Goal: Information Seeking & Learning: Understand process/instructions

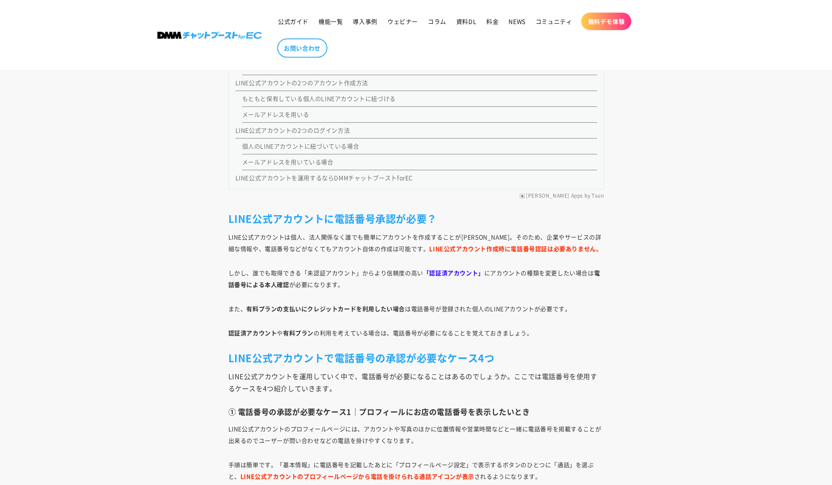
scroll to position [810, 0]
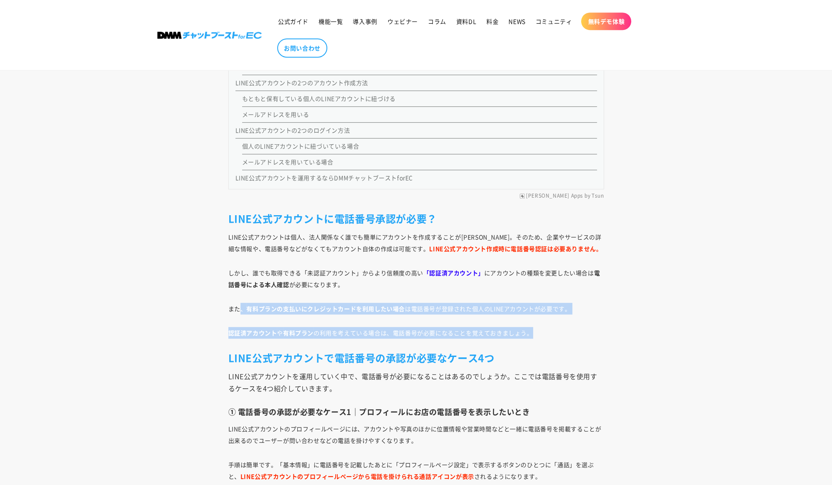
drag, startPoint x: 243, startPoint y: 308, endPoint x: 570, endPoint y: 316, distance: 326.9
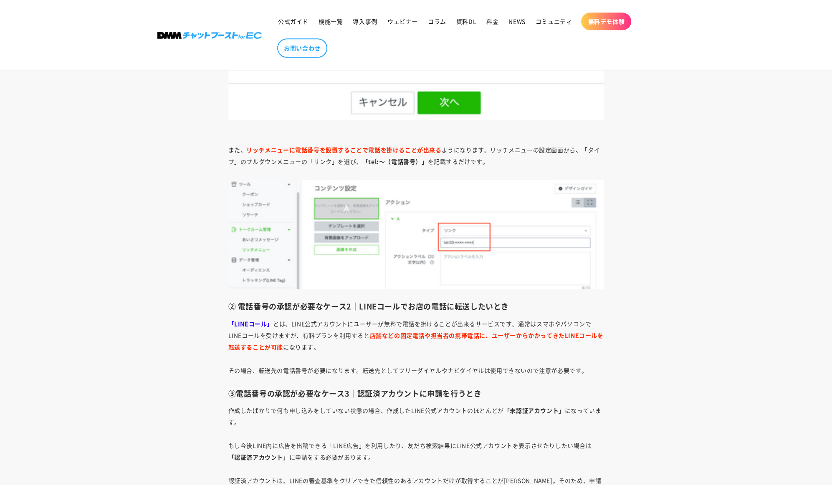
scroll to position [1603, 0]
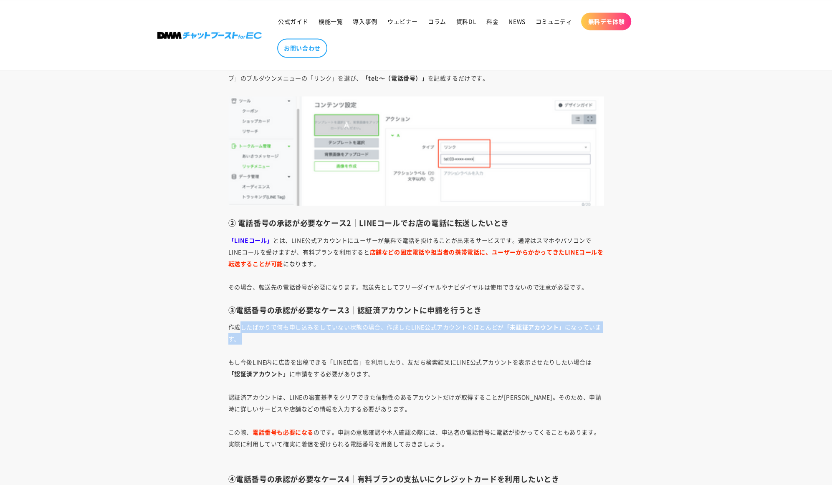
drag, startPoint x: 241, startPoint y: 325, endPoint x: 548, endPoint y: 347, distance: 307.5
click at [552, 347] on p "作成したばかりで何も申し込みをしていない状態の場合、作成したLINE公式アカウントのほとんどが 「未認証アカウント」 になっています。 もし今後LINE内に広…" at bounding box center [416, 391] width 376 height 140
click at [379, 353] on p "作成したばかりで何も申し込みをしていない状態の場合、作成したLINE公式アカウントのほとんどが 「未認証アカウント」 になっています。 もし今後LINE内に広…" at bounding box center [416, 391] width 376 height 140
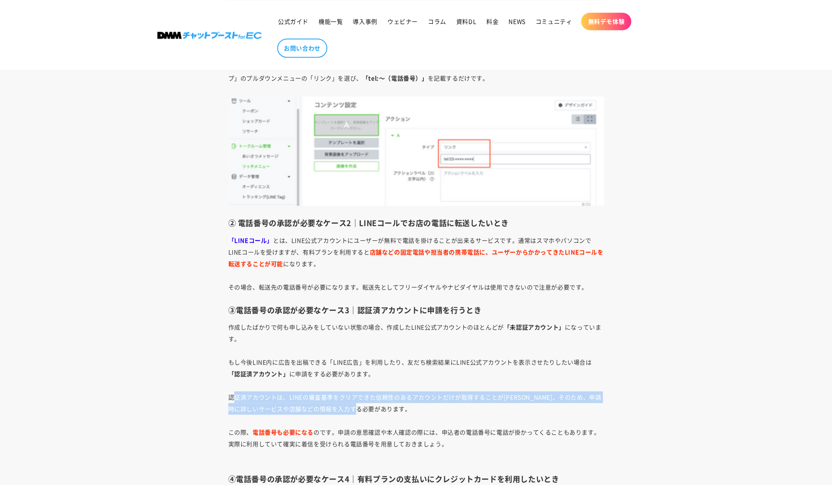
drag, startPoint x: 235, startPoint y: 397, endPoint x: 578, endPoint y: 408, distance: 343.2
click at [578, 408] on p "作成したばかりで何も申し込みをしていない状態の場合、作成したLINE公式アカウントのほとんどが 「未認証アカウント」 になっています。 もし今後LINE内に広…" at bounding box center [416, 391] width 376 height 140
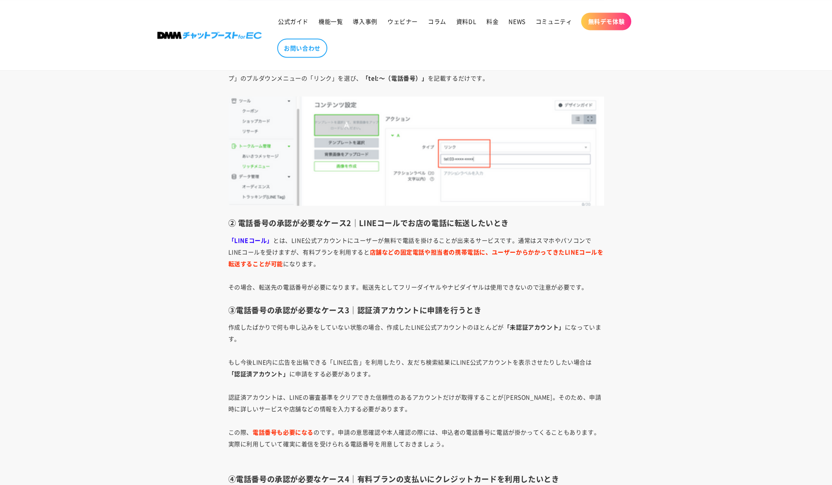
click at [548, 417] on p "作成したばかりで何も申し込みをしていない状態の場合、作成したLINE公式アカウントのほとんどが 「未認証アカウント」 になっています。 もし今後LINE内に広…" at bounding box center [416, 391] width 376 height 140
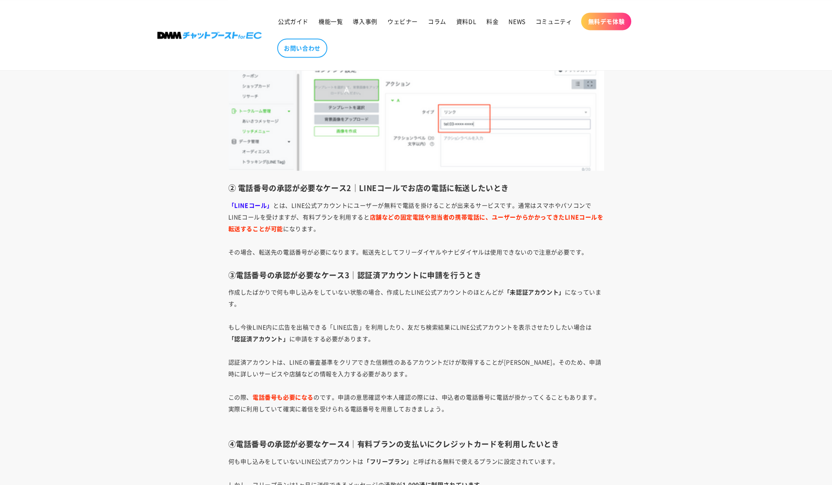
scroll to position [1686, 0]
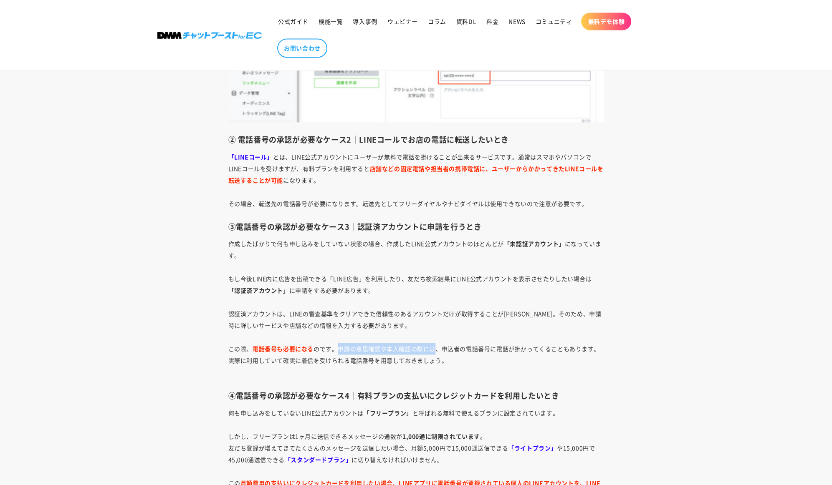
drag, startPoint x: 339, startPoint y: 348, endPoint x: 436, endPoint y: 349, distance: 96.8
click at [436, 349] on span "作成したばかりで何も申し込みをしていない状態の場合、作成したLINE公式アカウントのほとんどが 「未認証アカウント」 になっています。 もし今後LINE内に広…" at bounding box center [414, 302] width 373 height 125
click at [467, 354] on p "作成したばかりで何も申し込みをしていない状態の場合、作成したLINE公式アカウントのほとんどが 「未認証アカウント」 になっています。 もし今後LINE内に広…" at bounding box center [416, 308] width 376 height 140
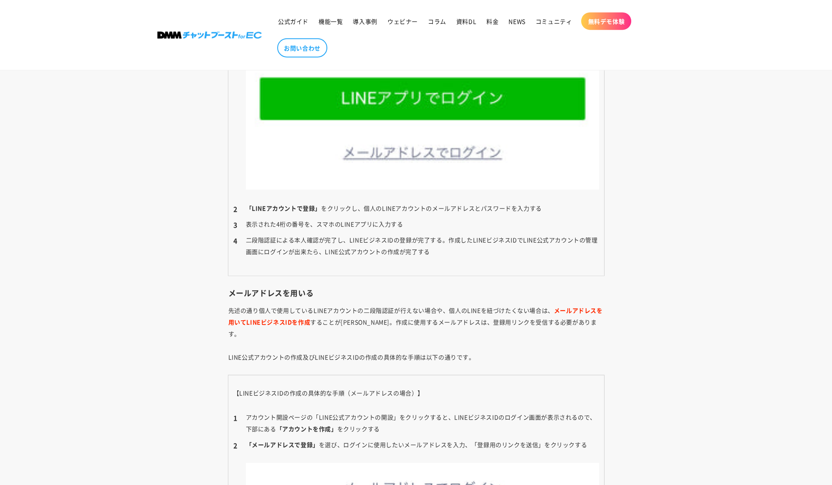
scroll to position [2938, 0]
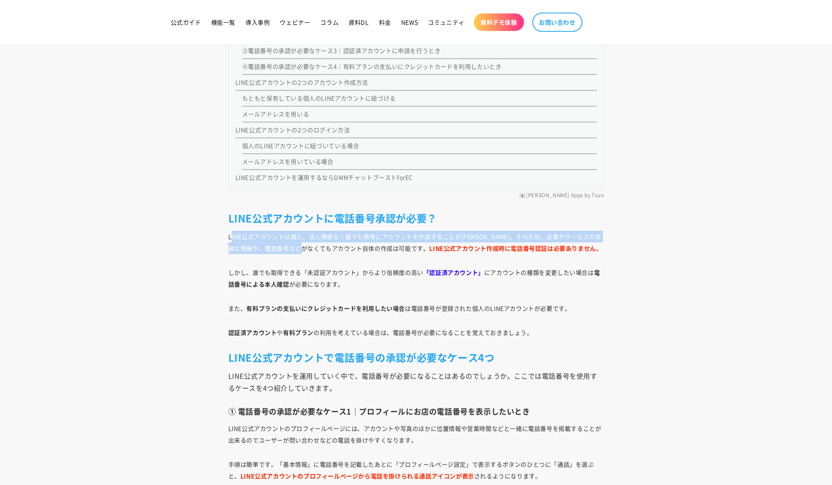
drag, startPoint x: 230, startPoint y: 238, endPoint x: 333, endPoint y: 242, distance: 103.6
click at [333, 242] on p "LINE公式アカウントは個人、法人関係なく誰でも簡単にアカウントを作成することが出来ます。そのため、企業やサービスの詳細な情報や、電話番号などがなくてもアカウ…" at bounding box center [416, 242] width 376 height 23
drag, startPoint x: 316, startPoint y: 232, endPoint x: 454, endPoint y: 233, distance: 137.7
click at [454, 233] on p "LINE公式アカウントは個人、法人関係なく誰でも簡単にアカウントを作成することが出来ます。そのため、企業やサービスの詳細な情報や、電話番号などがなくてもアカウ…" at bounding box center [416, 242] width 376 height 23
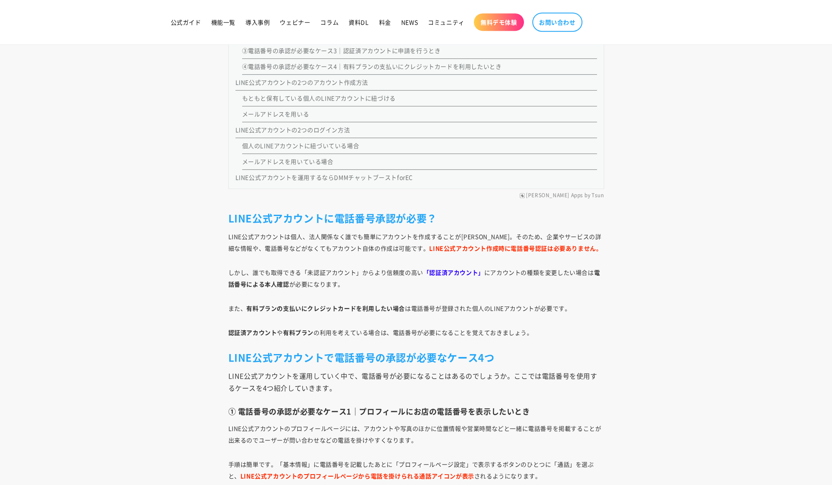
click at [538, 233] on p "LINE公式アカウントは個人、法人関係なく誰でも簡単にアカウントを作成することが出来ます。そのため、企業やサービスの詳細な情報や、電話番号などがなくてもアカウ…" at bounding box center [416, 242] width 376 height 23
drag, startPoint x: 260, startPoint y: 247, endPoint x: 604, endPoint y: 240, distance: 344.4
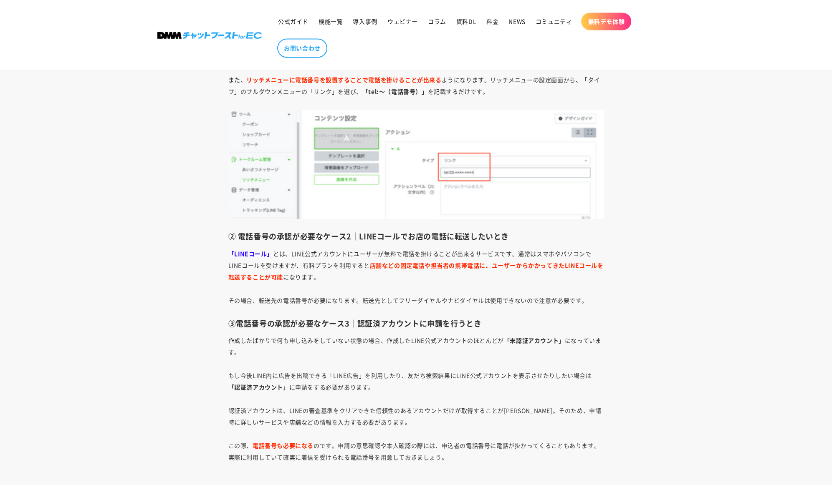
scroll to position [1603, 0]
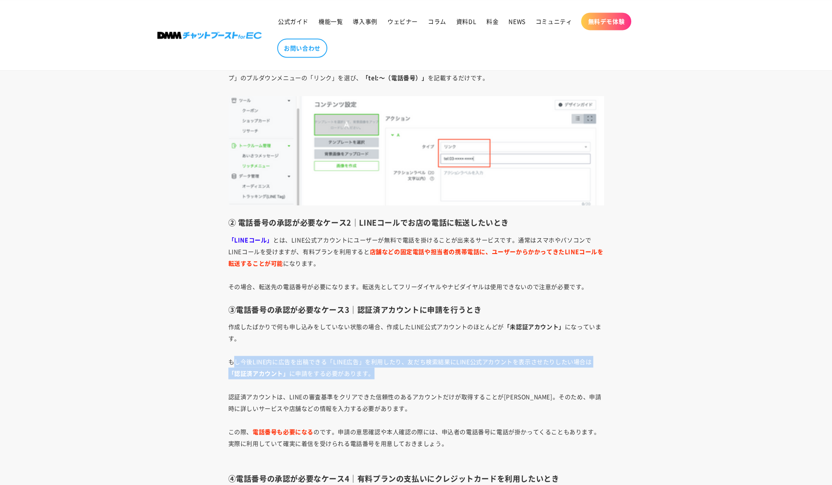
drag, startPoint x: 235, startPoint y: 366, endPoint x: 476, endPoint y: 373, distance: 240.5
click at [476, 373] on p "作成したばかりで何も申し込みをしていない状態の場合、作成したLINE公式アカウントのほとんどが 「未認証アカウント」 になっています。 もし今後LINE内に広…" at bounding box center [416, 391] width 376 height 140
click at [476, 370] on p "作成したばかりで何も申し込みをしていない状態の場合、作成したLINE公式アカウントのほとんどが 「未認証アカウント」 になっています。 もし今後LINE内に広…" at bounding box center [416, 391] width 376 height 140
drag, startPoint x: 232, startPoint y: 360, endPoint x: 569, endPoint y: 356, distance: 336.4
click at [569, 356] on span "作成したばかりで何も申し込みをしていない状態の場合、作成したLINE公式アカウントのほとんどが 「未認証アカウント」 になっています。 もし今後LINE内に広…" at bounding box center [414, 385] width 373 height 125
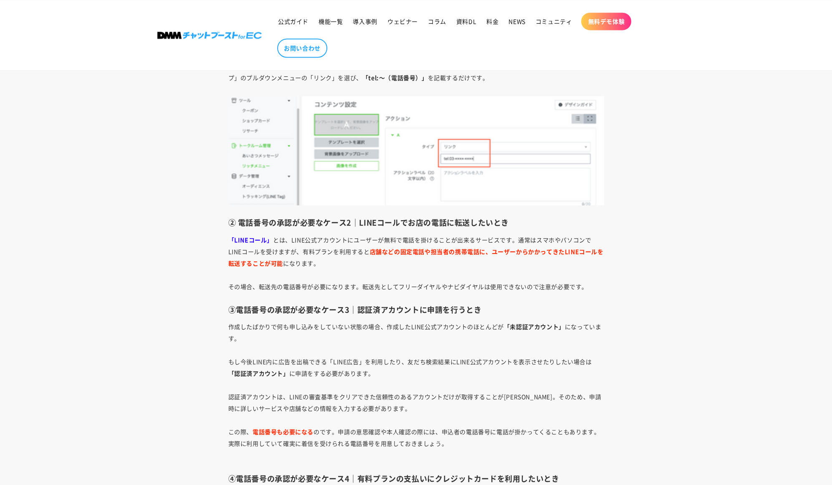
click at [501, 367] on p "作成したばかりで何も申し込みをしていない状態の場合、作成したLINE公式アカウントのほとんどが 「未認証アカウント」 になっています。 もし今後LINE内に広…" at bounding box center [416, 391] width 376 height 140
drag, startPoint x: 333, startPoint y: 361, endPoint x: 379, endPoint y: 361, distance: 46.3
click at [379, 361] on span "作成したばかりで何も申し込みをしていない状態の場合、作成したLINE公式アカウントのほとんどが 「未認証アカウント」 になっています。 もし今後LINE内に広…" at bounding box center [414, 385] width 373 height 125
click at [411, 361] on span "作成したばかりで何も申し込みをしていない状態の場合、作成したLINE公式アカウントのほとんどが 「未認証アカウント」 になっています。 もし今後LINE内に広…" at bounding box center [414, 385] width 373 height 125
drag, startPoint x: 411, startPoint y: 361, endPoint x: 548, endPoint y: 360, distance: 137.7
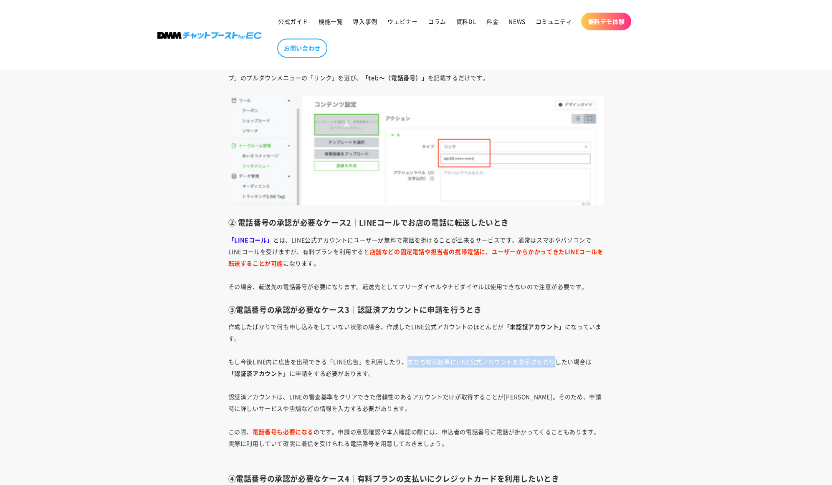
click at [548, 360] on span "作成したばかりで何も申し込みをしていない状態の場合、作成したLINE公式アカウントのほとんどが 「未認証アカウント」 になっています。 もし今後LINE内に広…" at bounding box center [414, 385] width 373 height 125
click at [549, 370] on p "作成したばかりで何も申し込みをしていない状態の場合、作成したLINE公式アカウントのほとんどが 「未認証アカウント」 になっています。 もし今後LINE内に広…" at bounding box center [416, 391] width 376 height 140
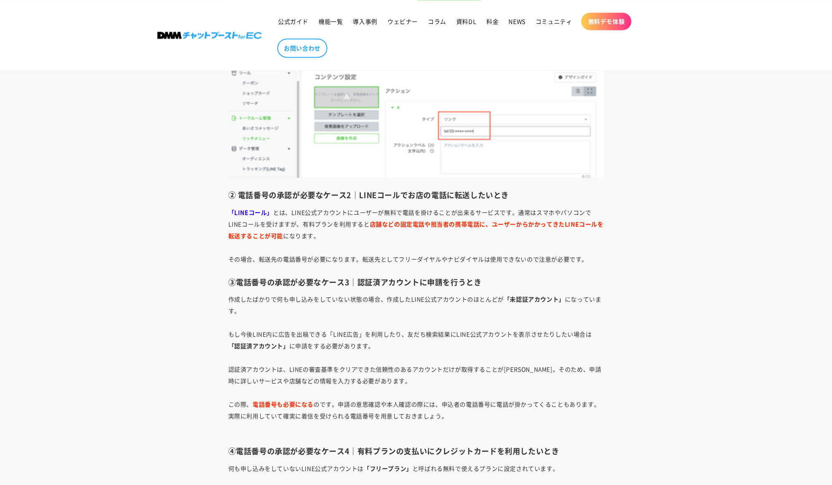
scroll to position [1645, 0]
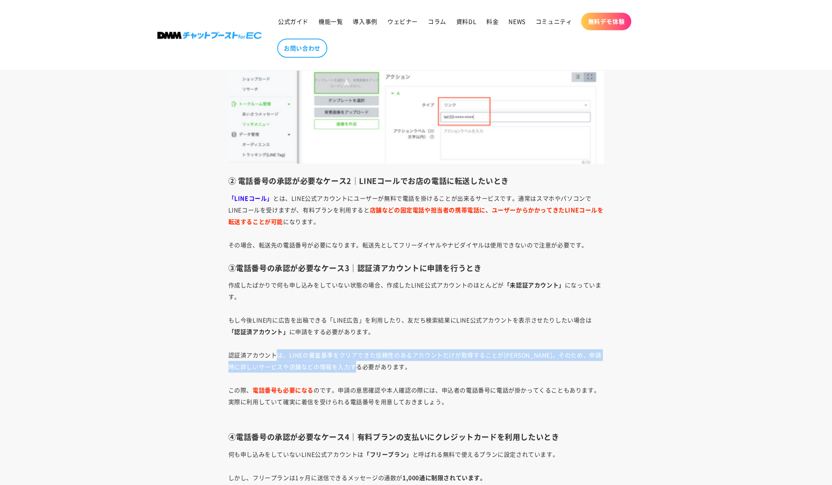
drag, startPoint x: 278, startPoint y: 352, endPoint x: 577, endPoint y: 361, distance: 298.9
click at [577, 361] on p "作成したばかりで何も申し込みをしていない状態の場合、作成したLINE公式アカウントのほとんどが 「未認証アカウント」 になっています。 もし今後LINE内に広…" at bounding box center [416, 349] width 376 height 140
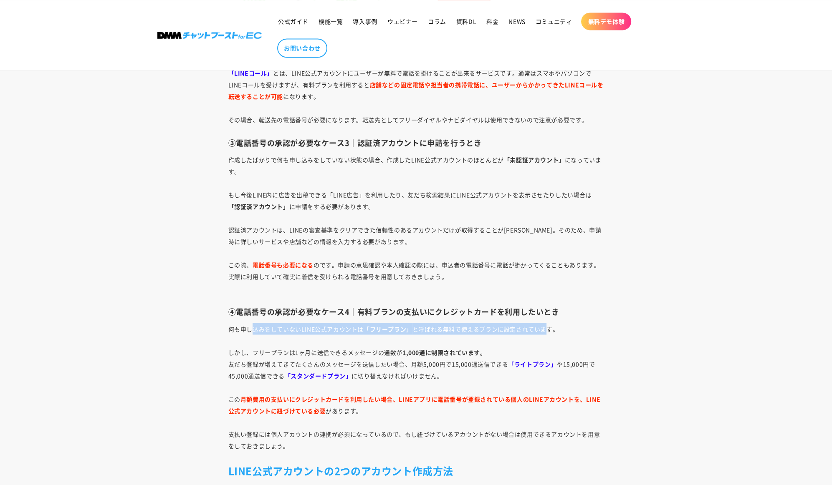
drag, startPoint x: 251, startPoint y: 326, endPoint x: 540, endPoint y: 332, distance: 289.3
click at [545, 328] on span "何も申し込みをしていないLINE公式アカウントは 「フリープラン」 と呼ばれる無料で使えるプランに設定されています。 しかし、フリープランは1ヶ月に送信できる…" at bounding box center [414, 387] width 372 height 125
click at [313, 353] on span "何も申し込みをしていないLINE公式アカウントは 「フリープラン」 と呼ばれる無料で使えるプランに設定されています。 しかし、フリープランは1ヶ月に送信できる…" at bounding box center [414, 387] width 372 height 125
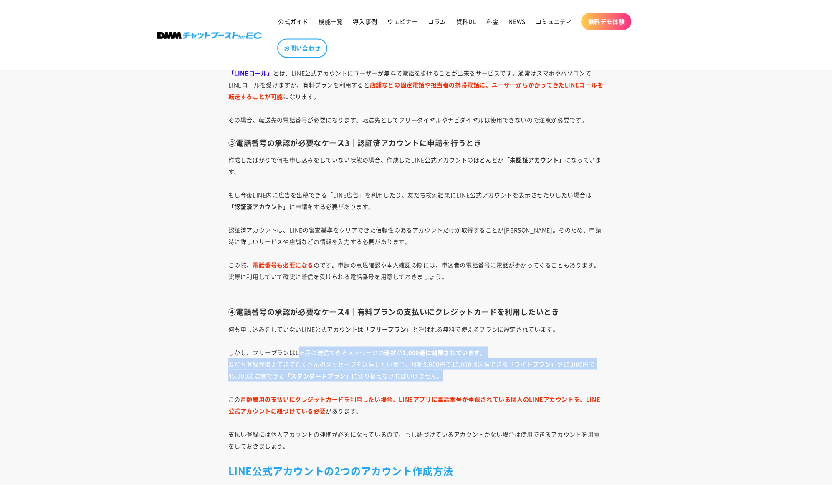
drag, startPoint x: 300, startPoint y: 354, endPoint x: 544, endPoint y: 378, distance: 244.9
click at [544, 378] on p "何も申し込みをしていないLINE公式アカウントは 「フリープラン」 と呼ばれる無料で使えるプランに設定されています。 しかし、フリープランは1ヶ月に送信できる…" at bounding box center [416, 387] width 376 height 129
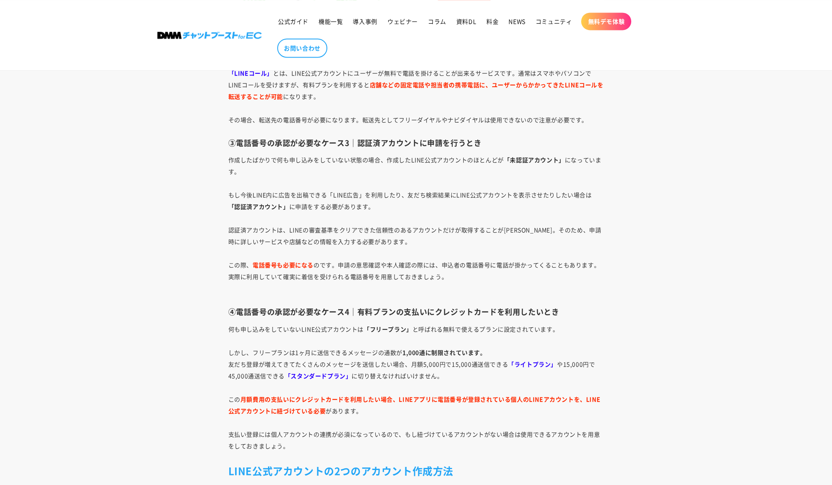
click at [364, 409] on p "何も申し込みをしていないLINE公式アカウントは 「フリープラン」 と呼ばれる無料で使えるプランに設定されています。 しかし、フリープランは1ヶ月に送信できる…" at bounding box center [416, 387] width 376 height 129
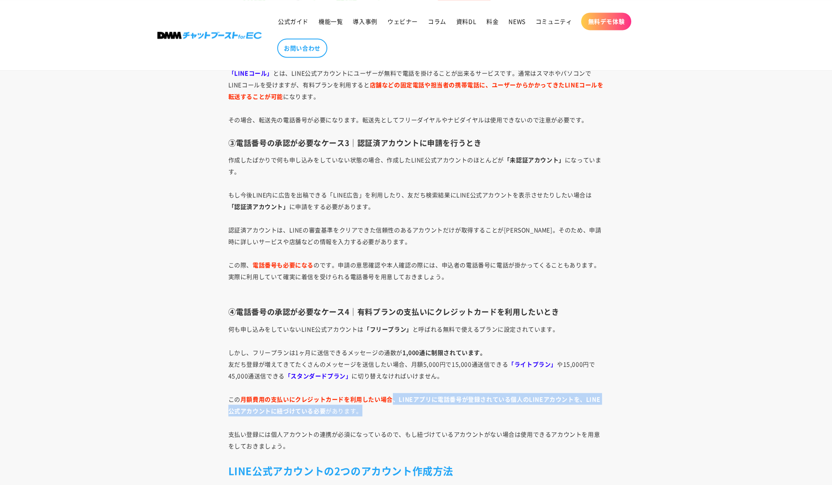
drag, startPoint x: 389, startPoint y: 399, endPoint x: 564, endPoint y: 410, distance: 175.2
click at [564, 410] on p "何も申し込みをしていないLINE公式アカウントは 「フリープラン」 と呼ばれる無料で使えるプランに設定されています。 しかし、フリープランは1ヶ月に送信できる…" at bounding box center [416, 387] width 376 height 129
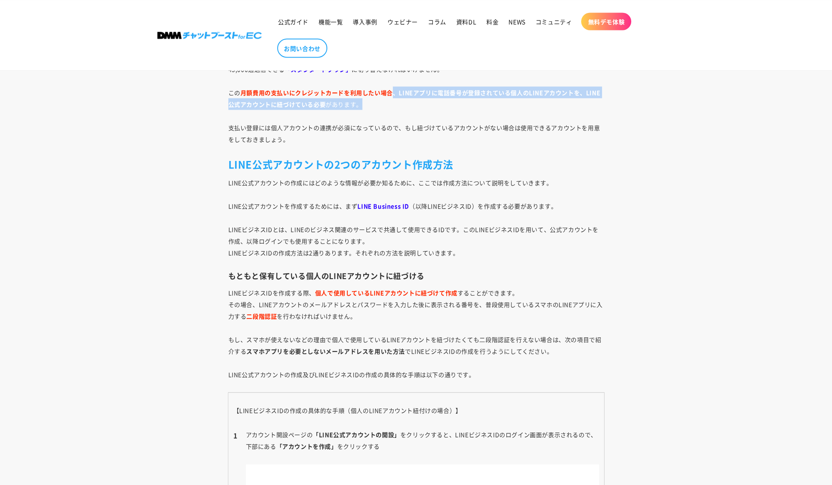
scroll to position [2020, 0]
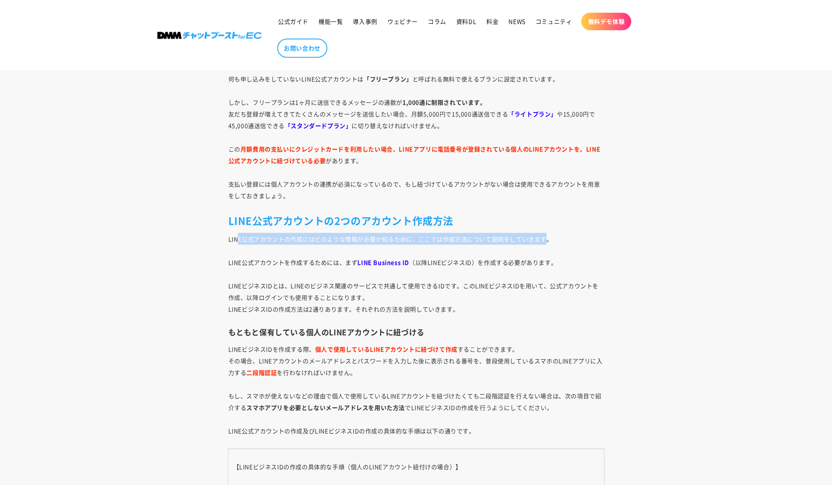
drag, startPoint x: 239, startPoint y: 239, endPoint x: 547, endPoint y: 237, distance: 308.0
click at [547, 237] on span "LINE公式アカウントの作成にはどのような情報が必要か知るために、ここでは作成方法について説明をしていきます。 LINE公式アカウントを作成するためには、まず…" at bounding box center [413, 274] width 370 height 78
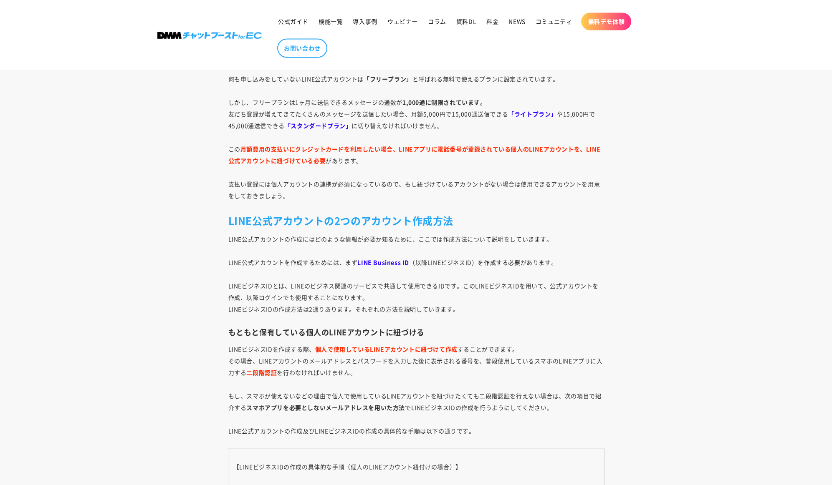
click at [549, 239] on span "LINE公式アカウントの作成にはどのような情報が必要か知るために、ここでは作成方法について説明をしていきます。 LINE公式アカウントを作成するためには、まず…" at bounding box center [413, 274] width 370 height 78
drag, startPoint x: 244, startPoint y: 258, endPoint x: 562, endPoint y: 258, distance: 318.0
click at [562, 258] on p "LINE公式アカウントの作成にはどのような情報が必要か知るために、ここでは作成方法について説明をしていきます。 LINE公式アカウントを作成するためには、まず…" at bounding box center [416, 274] width 376 height 82
click at [309, 285] on span "LINE公式アカウントの作成にはどのような情報が必要か知るために、ここでは作成方法について説明をしていきます。 LINE公式アカウントを作成するためには、まず…" at bounding box center [413, 274] width 370 height 78
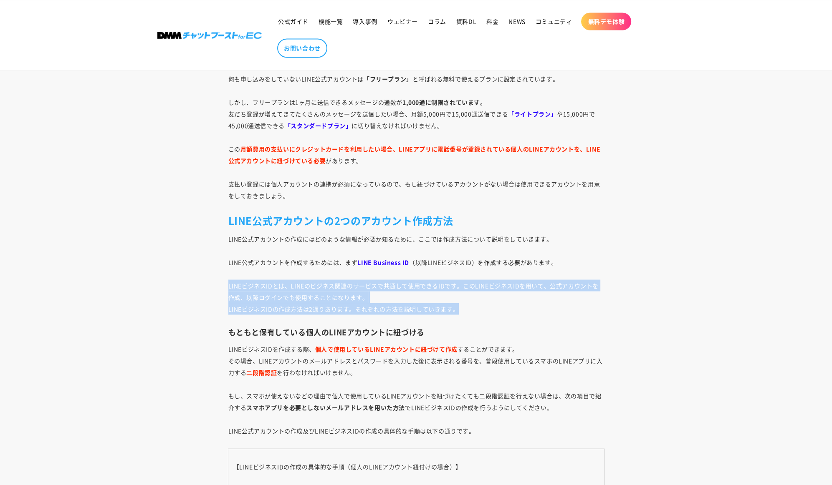
drag, startPoint x: 228, startPoint y: 284, endPoint x: 517, endPoint y: 304, distance: 289.9
click at [517, 304] on p "LINE公式アカウントの作成にはどのような情報が必要か知るために、ここでは作成方法について説明をしていきます。 LINE公式アカウントを作成するためには、まず…" at bounding box center [416, 274] width 376 height 82
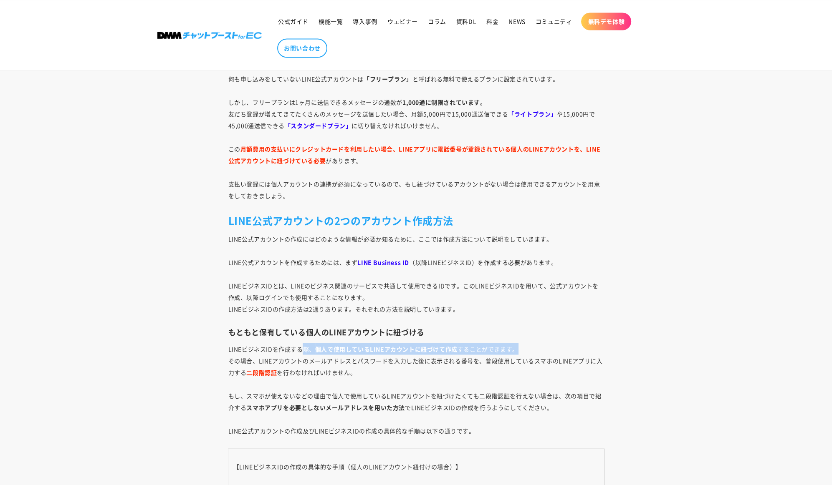
drag, startPoint x: 304, startPoint y: 347, endPoint x: 520, endPoint y: 348, distance: 215.3
click at [520, 348] on p "LINEビジネスIDを作成する際、 個人で使用しているLINEアカウントに紐づけて作成 することができます。 その場合、LINEアカウントのメールアドレスとパ…" at bounding box center [416, 389] width 376 height 93
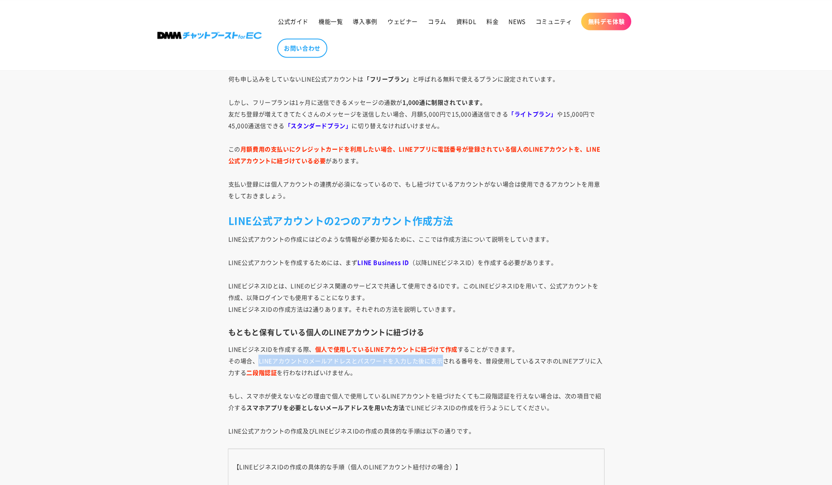
drag, startPoint x: 259, startPoint y: 358, endPoint x: 445, endPoint y: 362, distance: 186.6
click at [445, 362] on span "LINEビジネスIDを作成する際、 個人で使用しているLINEアカウントに紐づけて作成 することができます。 その場合、LINEアカウントのメールアドレスとパ…" at bounding box center [415, 390] width 374 height 90
click at [412, 379] on p "LINEビジネスIDを作成する際、 個人で使用しているLINEアカウントに紐づけて作成 することができます。 その場合、LINEアカウントのメールアドレスとパ…" at bounding box center [416, 389] width 376 height 93
drag, startPoint x: 397, startPoint y: 363, endPoint x: 469, endPoint y: 361, distance: 71.8
click at [469, 361] on p "LINEビジネスIDを作成する際、 個人で使用しているLINEアカウントに紐づけて作成 することができます。 その場合、LINEアカウントのメールアドレスとパ…" at bounding box center [416, 389] width 376 height 93
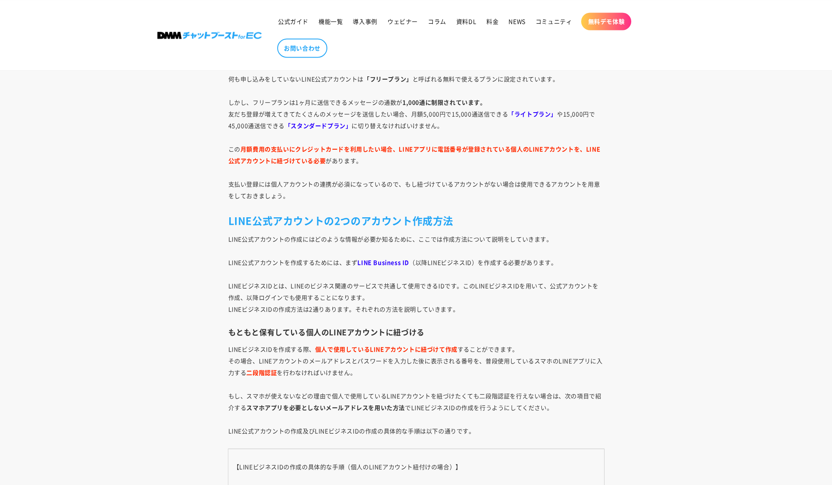
click at [492, 367] on p "LINEビジネスIDを作成する際、 個人で使用しているLINEアカウントに紐づけて作成 することができます。 その場合、LINEアカウントのメールアドレスとパ…" at bounding box center [416, 389] width 376 height 93
drag, startPoint x: 489, startPoint y: 361, endPoint x: 623, endPoint y: 366, distance: 133.7
click at [623, 366] on div "通常のLINEはアカウントの作成時に電話番号認証が必要ですが、LINE公式アカウントではアカウント作成時にどのような情報が必要になるか分からない方も多いのでは…" at bounding box center [415, 463] width 417 height 3913
click at [376, 367] on p "LINEビジネスIDを作成する際、 個人で使用しているLINEアカウントに紐づけて作成 することができます。 その場合、LINEアカウントのメールアドレスとパ…" at bounding box center [416, 389] width 376 height 93
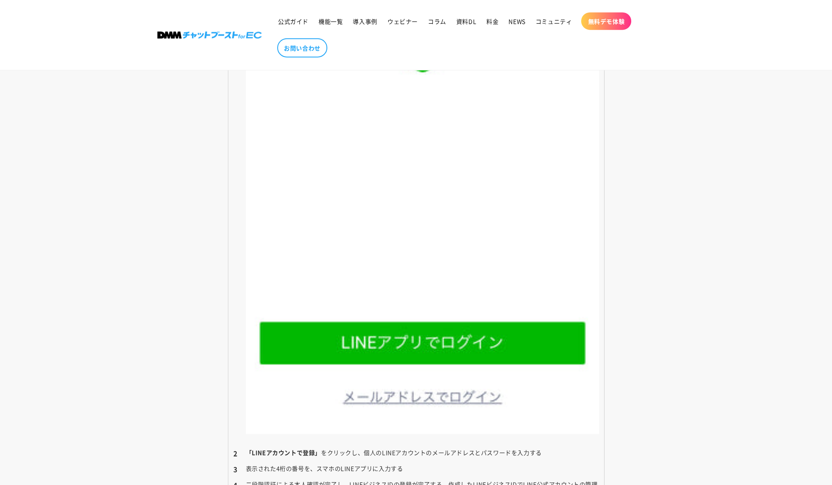
scroll to position [2771, 0]
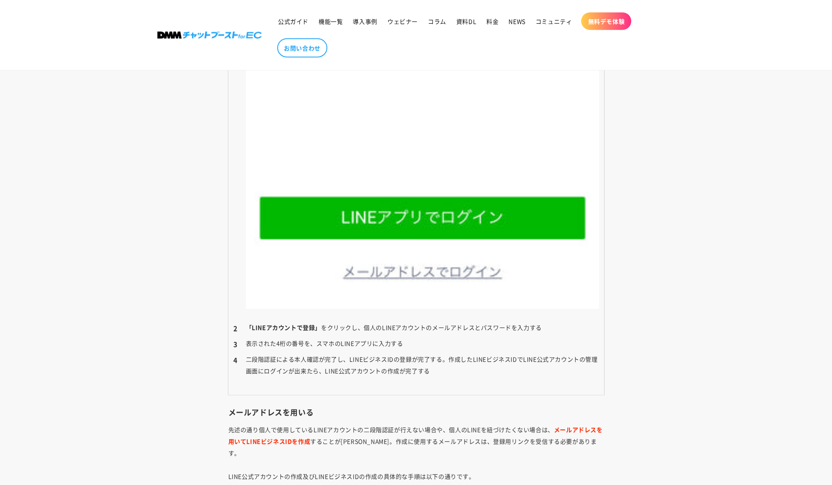
click at [260, 340] on li "表示された4桁の番号を、スマホのLINEアプリに入力する" at bounding box center [416, 344] width 366 height 12
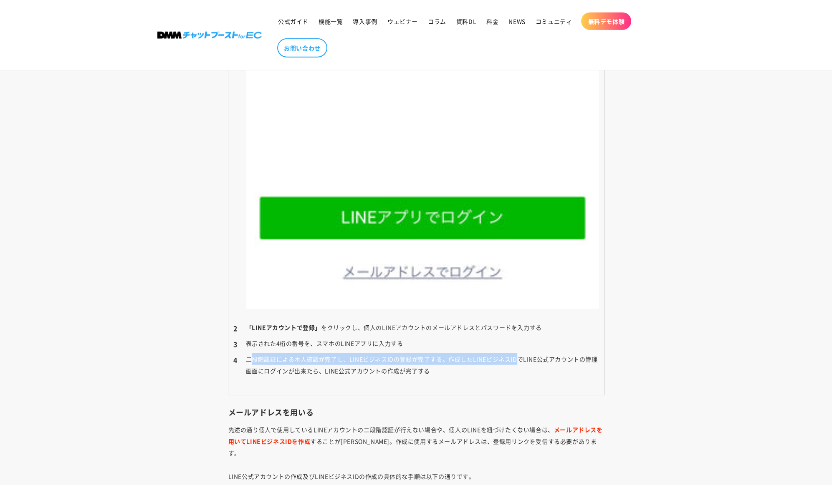
drag, startPoint x: 251, startPoint y: 357, endPoint x: 515, endPoint y: 357, distance: 264.2
click at [515, 357] on li "二段階認証による本人確認が完了し、LINEビジネスIDの登録が完了する。作成したLINEビジネスIDでLINE公式アカウントの管理画面にログインが出来たら、L…" at bounding box center [416, 364] width 366 height 23
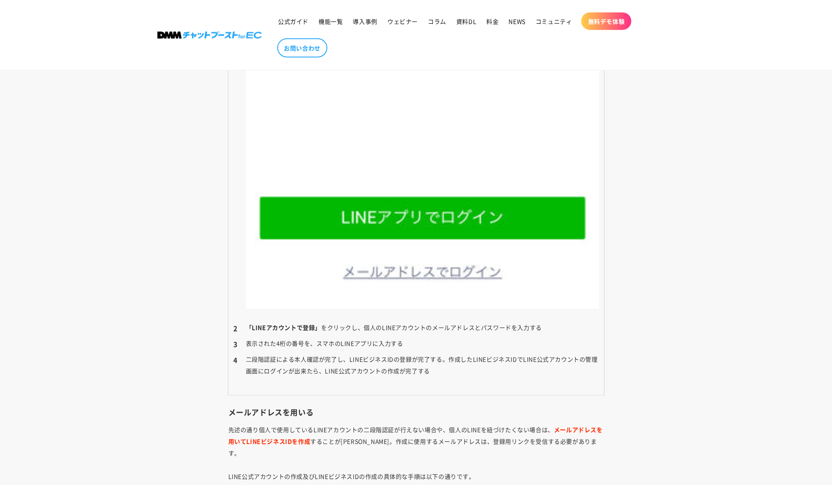
click at [536, 384] on td "【LINEビジネスIDの作成の具体的な手順（個人のLINEアカウント紐付けの場合）】 アカウント開設ページの 「LINE公式アカウントの開設」 をクリックする…" at bounding box center [416, 46] width 376 height 697
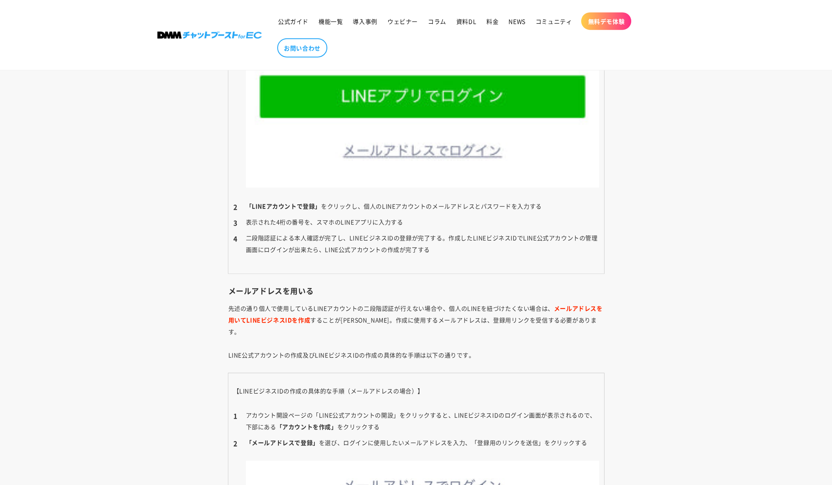
scroll to position [2897, 0]
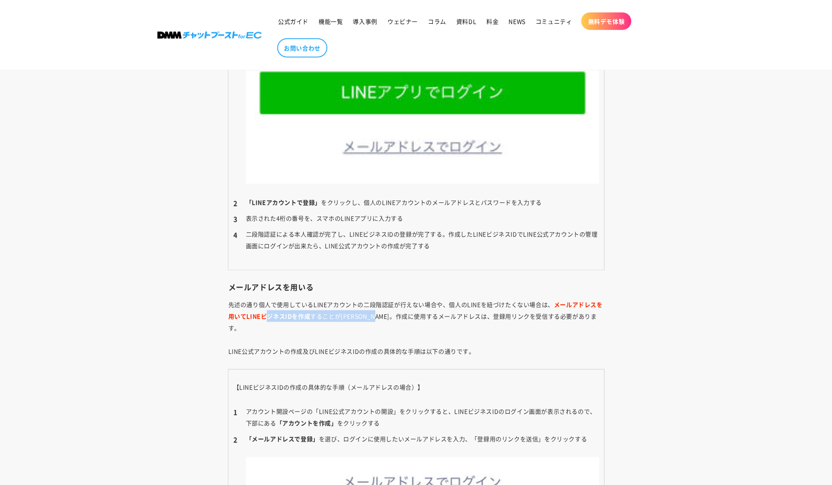
drag, startPoint x: 285, startPoint y: 313, endPoint x: 411, endPoint y: 309, distance: 125.7
click at [399, 310] on p "先述の通り個人で使用しているLINEアカウントの二段階認証が行えない場合や、個人のLINEを紐づけたくない場合は、 メールアドレスを用いてLINEビジネスID…" at bounding box center [416, 328] width 376 height 58
click at [457, 307] on p "先述の通り個人で使用しているLINEアカウントの二段階認証が行えない場合や、個人のLINEを紐づけたくない場合は、 メールアドレスを用いてLINEビジネスID…" at bounding box center [416, 328] width 376 height 58
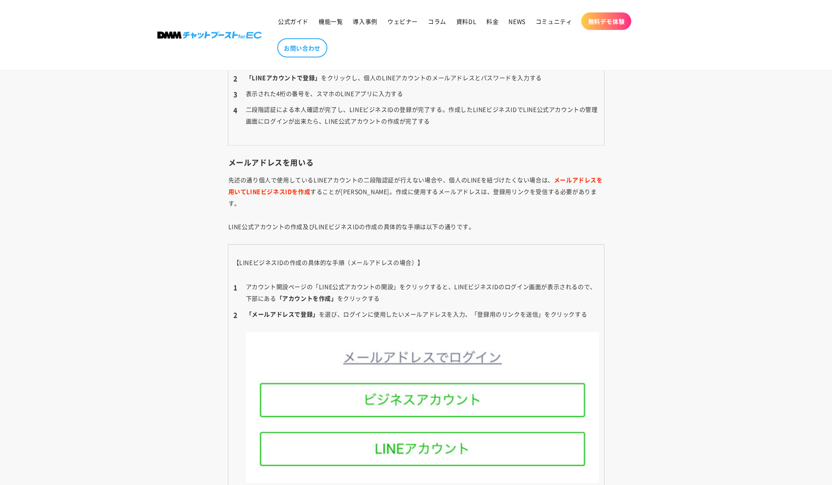
scroll to position [3022, 0]
drag, startPoint x: 281, startPoint y: 275, endPoint x: 460, endPoint y: 278, distance: 178.7
click at [460, 280] on li "アカウント開設ページの「LINE公式アカウントの開設」をクリックすると、LINEビジネスIDのログイン画面が表示されるので、下部にある 「アカウントを作成」 …" at bounding box center [416, 291] width 366 height 23
click at [475, 287] on li "アカウント開設ページの「LINE公式アカウントの開設」をクリックすると、LINEビジネスIDのログイン画面が表示されるので、下部にある 「アカウントを作成」 …" at bounding box center [416, 291] width 366 height 23
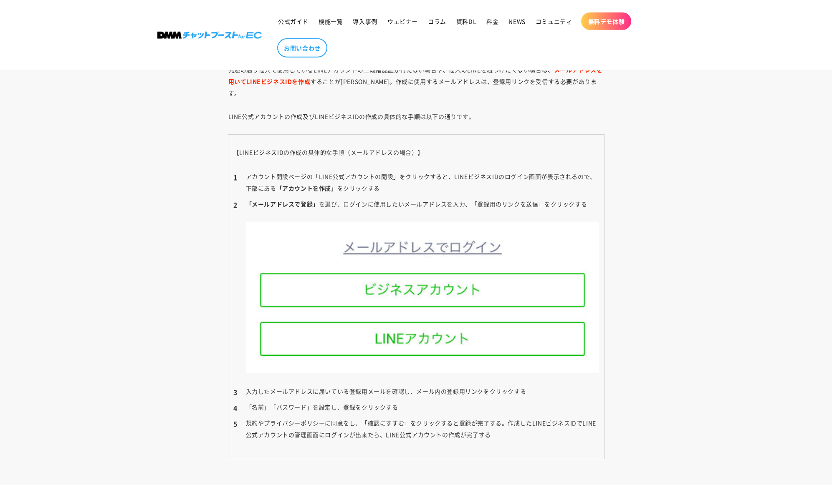
scroll to position [3147, 0]
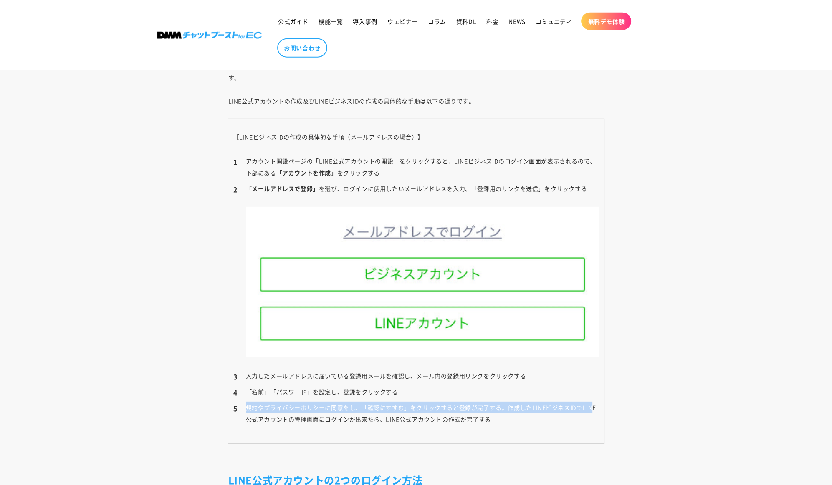
drag, startPoint x: 246, startPoint y: 394, endPoint x: 590, endPoint y: 390, distance: 343.5
click at [590, 402] on li "規約やプライバシーポリシーに同意をし、「確認にすすむ」をクリックすると登録が完了する。作成したLINEビジネスIDでLINE公式アカウントの管理画面にログイン…" at bounding box center [416, 413] width 366 height 23
click at [593, 402] on li "規約やプライバシーポリシーに同意をし、「確認にすすむ」をクリックすると登録が完了する。作成したLINEビジネスIDでLINE公式アカウントの管理画面にログイン…" at bounding box center [416, 413] width 366 height 23
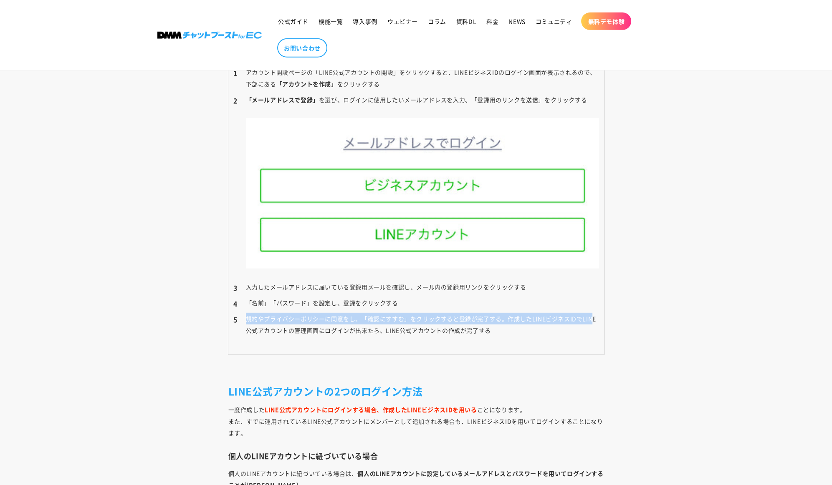
scroll to position [3314, 0]
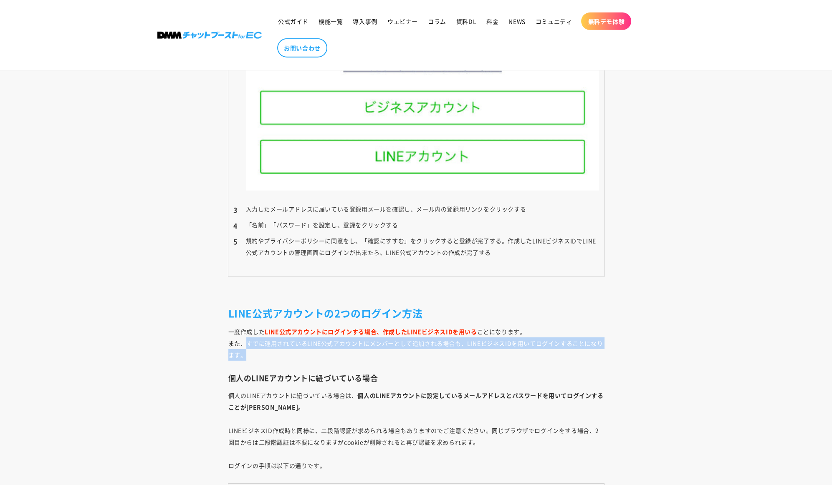
drag, startPoint x: 247, startPoint y: 331, endPoint x: 607, endPoint y: 346, distance: 360.5
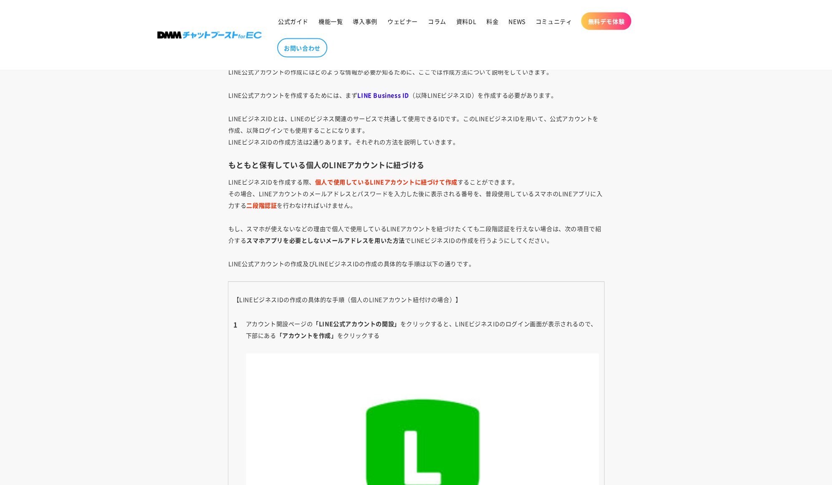
scroll to position [2020, 0]
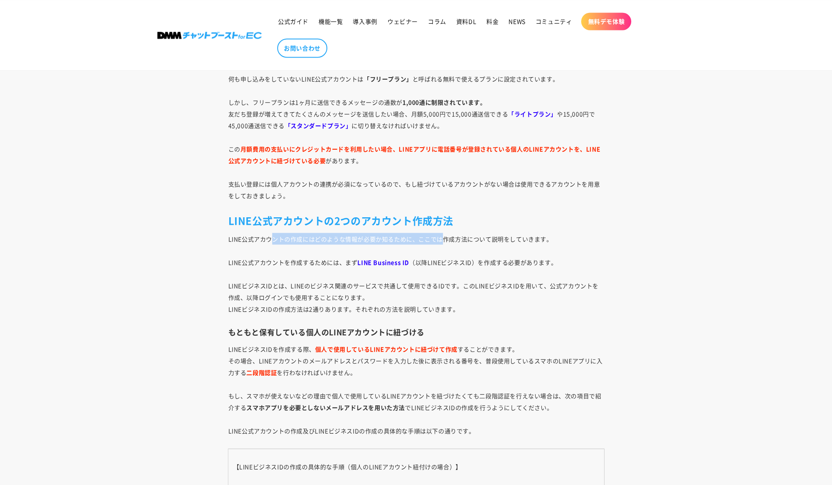
drag, startPoint x: 270, startPoint y: 235, endPoint x: 444, endPoint y: 242, distance: 174.6
click at [444, 242] on p "LINE公式アカウントの作成にはどのような情報が必要か知るために、ここでは作成方法について説明をしていきます。 LINE公式アカウントを作成するためには、まず…" at bounding box center [416, 274] width 376 height 82
click at [313, 255] on p "LINE公式アカウントの作成にはどのような情報が必要か知るために、ここでは作成方法について説明をしていきます。 LINE公式アカウントを作成するためには、まず…" at bounding box center [416, 274] width 376 height 82
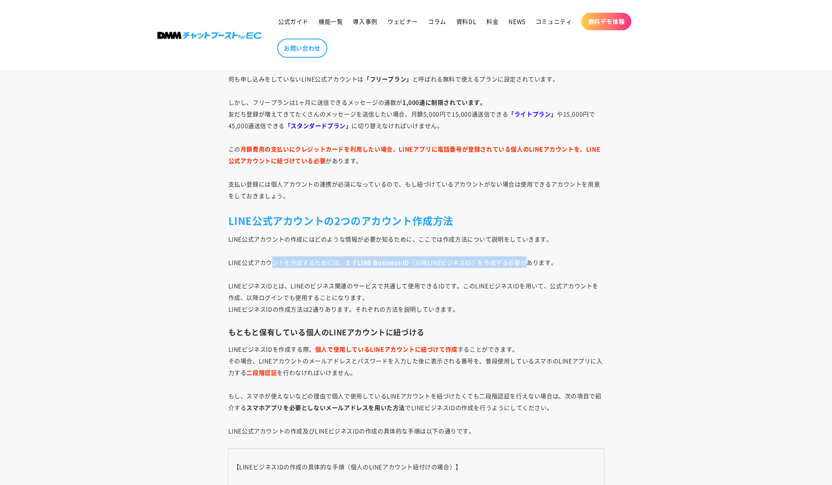
drag, startPoint x: 272, startPoint y: 260, endPoint x: 527, endPoint y: 262, distance: 255.0
click at [527, 262] on span "LINE公式アカウントの作成にはどのような情報が必要か知るために、ここでは作成方法について説明をしていきます。 LINE公式アカウントを作成するためには、まず…" at bounding box center [413, 274] width 370 height 78
click at [572, 266] on p "LINE公式アカウントの作成にはどのような情報が必要か知るために、ここでは作成方法について説明をしていきます。 LINE公式アカウントを作成するためには、まず…" at bounding box center [416, 274] width 376 height 82
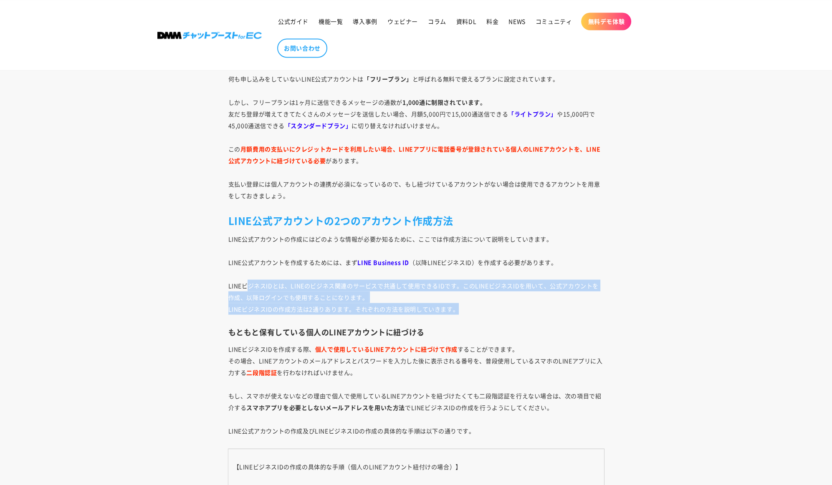
drag, startPoint x: 250, startPoint y: 280, endPoint x: 564, endPoint y: 302, distance: 315.0
click at [564, 302] on p "LINE公式アカウントの作成にはどのような情報が必要か知るために、ここでは作成方法について説明をしていきます。 LINE公式アカウントを作成するためには、まず…" at bounding box center [416, 274] width 376 height 82
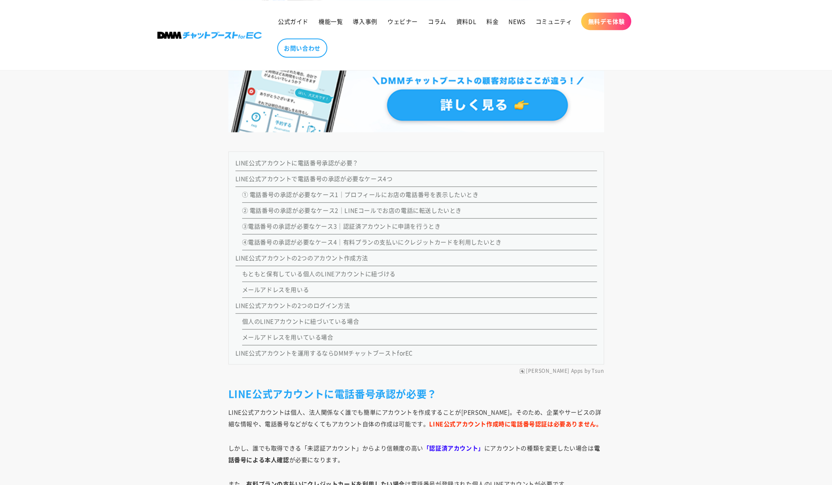
scroll to position [668, 0]
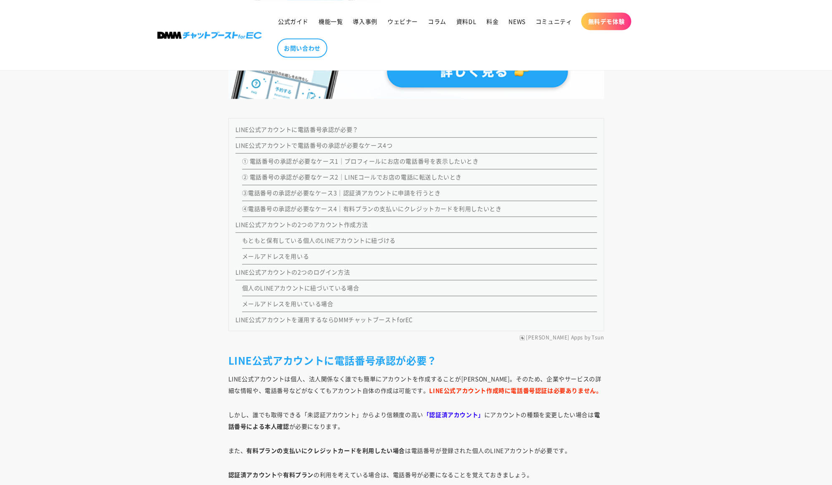
click at [377, 209] on link "④電話番号の承認が必要なケース4｜有料プランの支払いにクレジットカードを利用したいとき" at bounding box center [372, 208] width 260 height 8
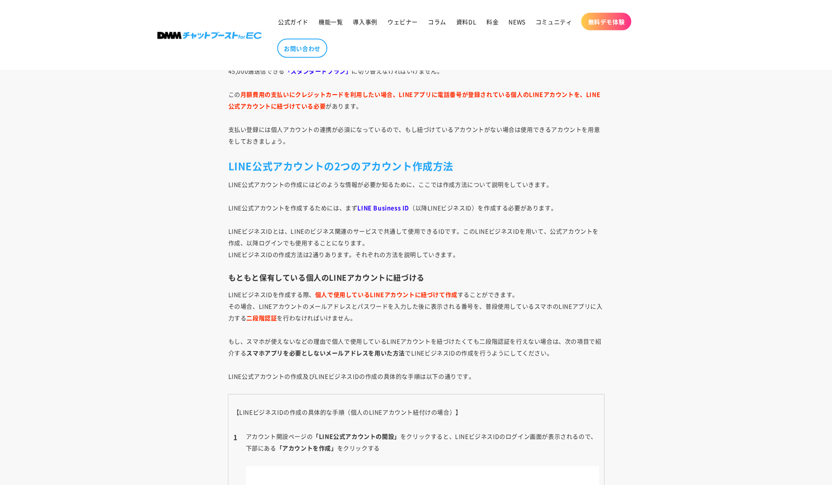
scroll to position [1950, 0]
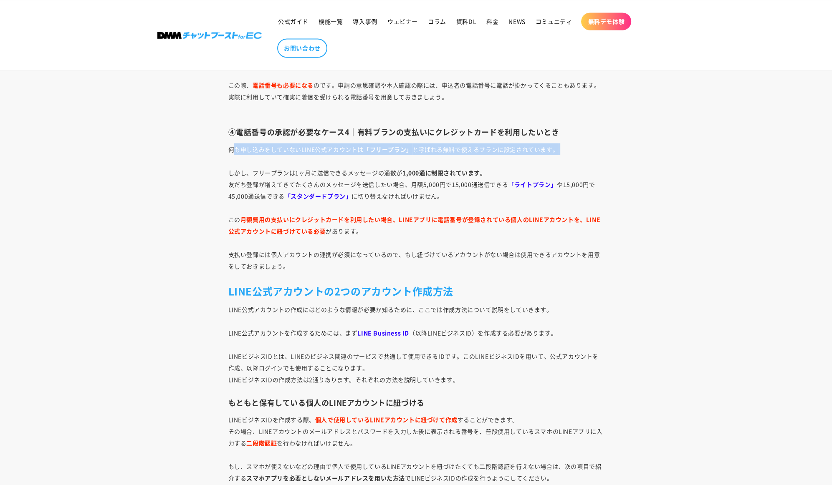
drag, startPoint x: 232, startPoint y: 147, endPoint x: 568, endPoint y: 155, distance: 336.0
click at [568, 155] on p "何も申し込みをしていないLINE公式アカウントは 「フリープラン」 と呼ばれる無料で使えるプランに設定されています。 しかし、フリープランは1ヶ月に送信できる…" at bounding box center [416, 207] width 376 height 129
click at [568, 158] on p "何も申し込みをしていないLINE公式アカウントは 「フリープラン」 と呼ばれる無料で使えるプランに設定されています。 しかし、フリープランは1ヶ月に送信できる…" at bounding box center [416, 207] width 376 height 129
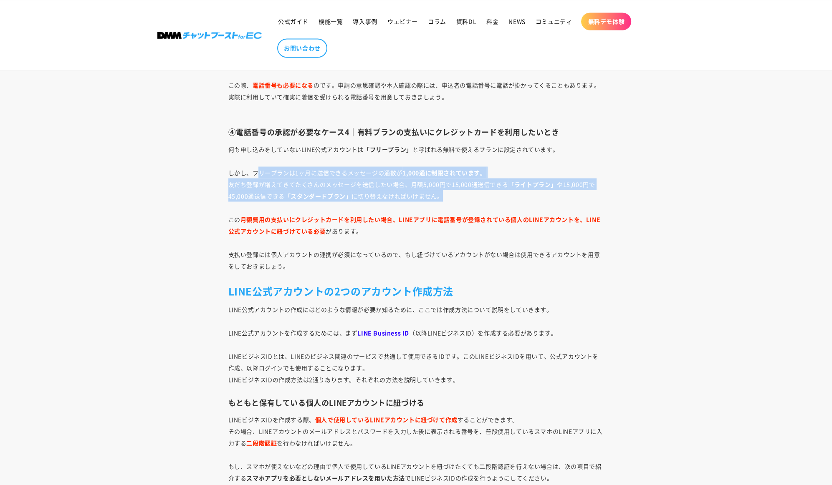
drag, startPoint x: 255, startPoint y: 167, endPoint x: 452, endPoint y: 197, distance: 198.5
click at [452, 197] on p "何も申し込みをしていないLINE公式アカウントは 「フリープラン」 と呼ばれる無料で使えるプランに設定されています。 しかし、フリープランは1ヶ月に送信できる…" at bounding box center [416, 207] width 376 height 129
click at [459, 199] on p "何も申し込みをしていないLINE公式アカウントは 「フリープラン」 と呼ばれる無料で使えるプランに設定されています。 しかし、フリープランは1ヶ月に送信できる…" at bounding box center [416, 207] width 376 height 129
